Goal: Information Seeking & Learning: Check status

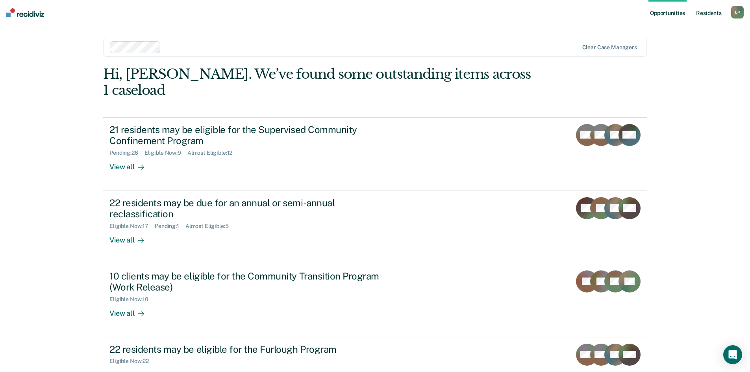
click at [702, 12] on link "Resident s" at bounding box center [708, 12] width 29 height 25
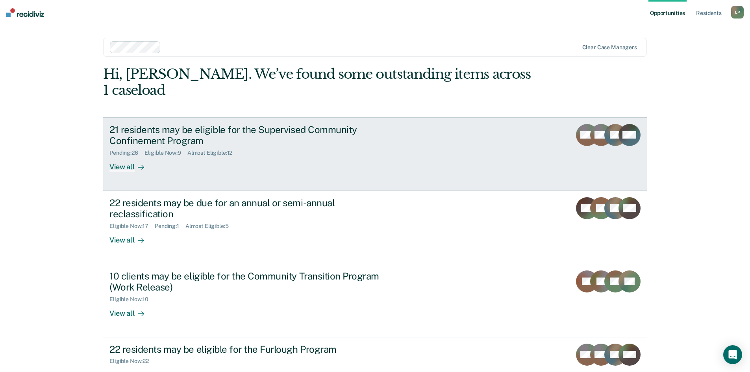
click at [152, 124] on div "21 residents may be eligible for the Supervised Community Confinement Program" at bounding box center [247, 135] width 276 height 23
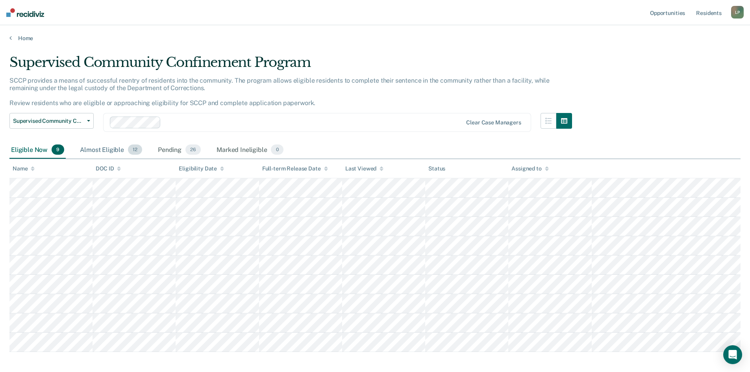
click at [111, 146] on div "Almost Eligible 12" at bounding box center [110, 149] width 65 height 17
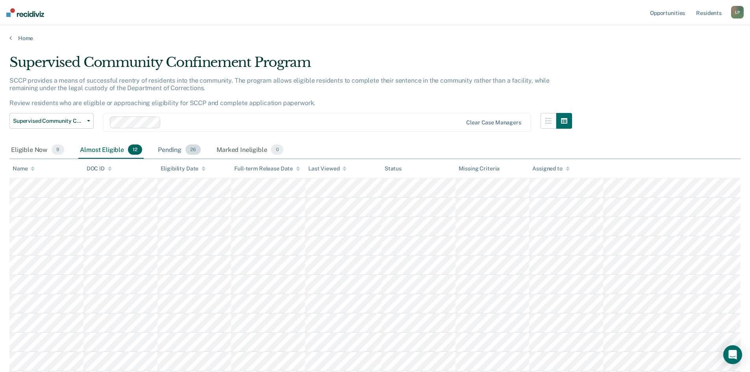
click at [169, 152] on div "Pending 26" at bounding box center [179, 149] width 46 height 17
click at [40, 150] on div "Eligible Now 9" at bounding box center [37, 149] width 56 height 17
